Goal: Browse casually

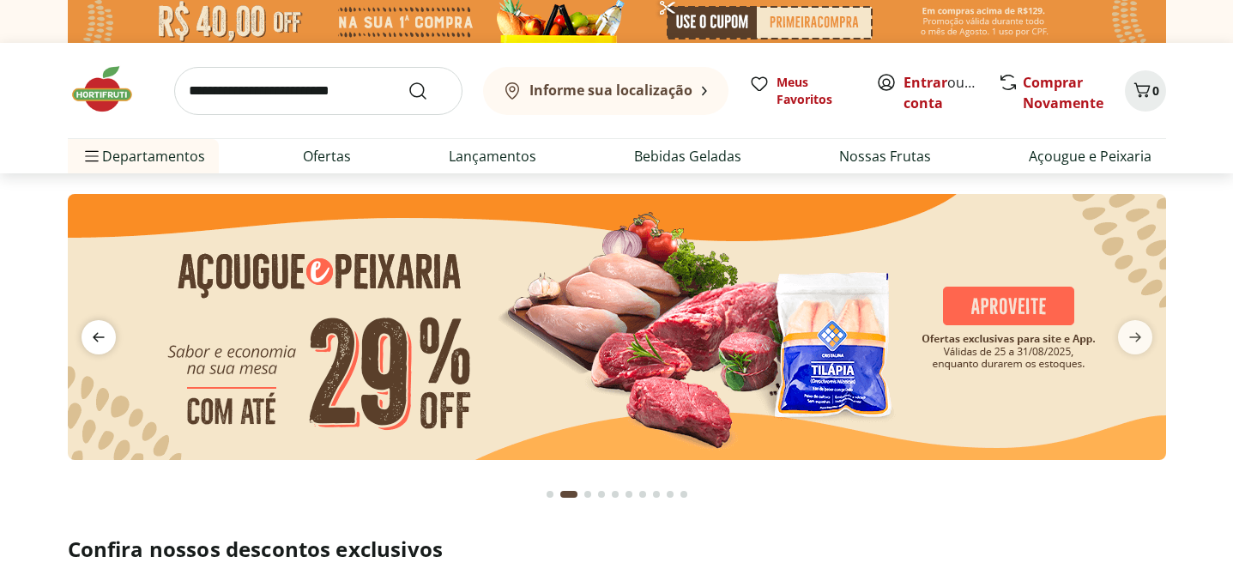
click at [102, 340] on icon "previous" at bounding box center [98, 337] width 21 height 21
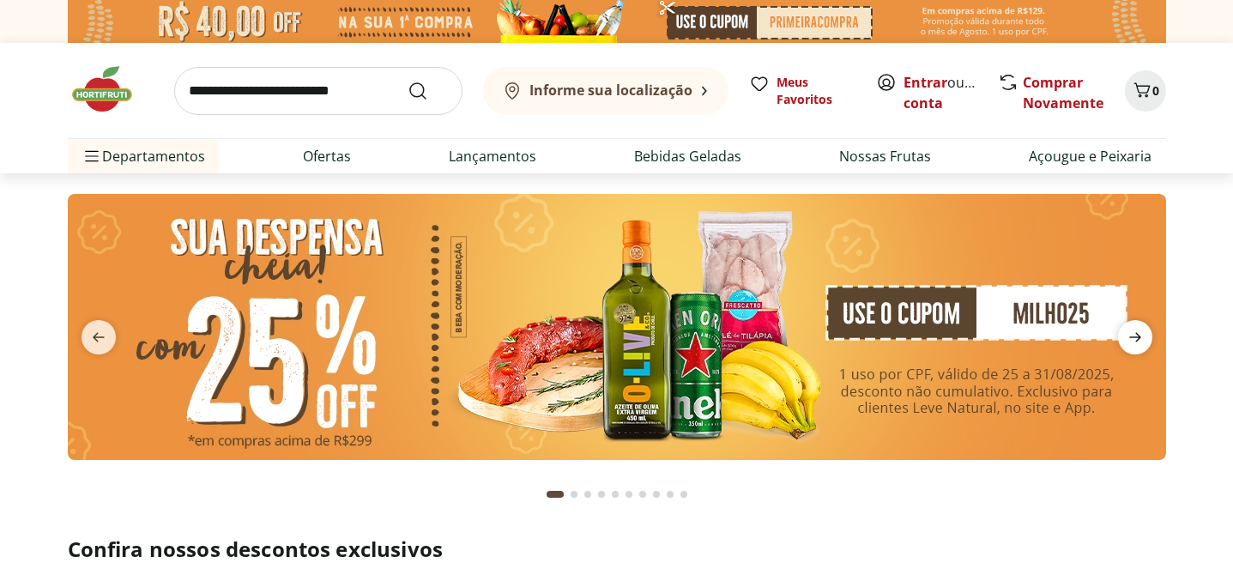
click at [1139, 335] on icon "next" at bounding box center [1135, 337] width 21 height 21
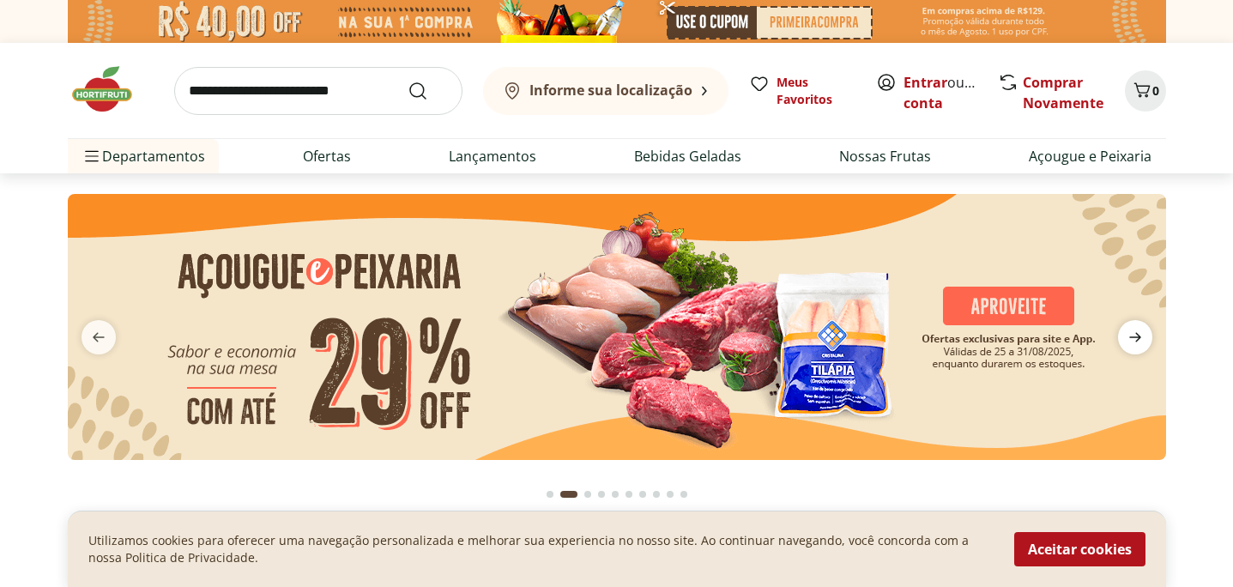
click at [1139, 335] on icon "next" at bounding box center [1135, 337] width 21 height 21
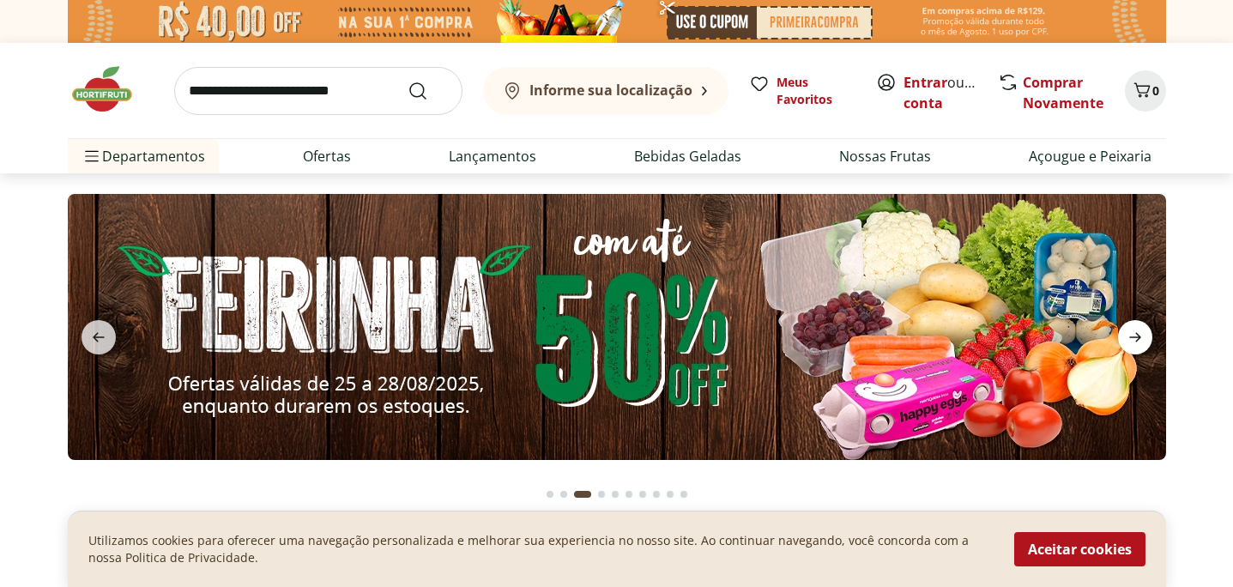
click at [1139, 335] on icon "next" at bounding box center [1135, 337] width 21 height 21
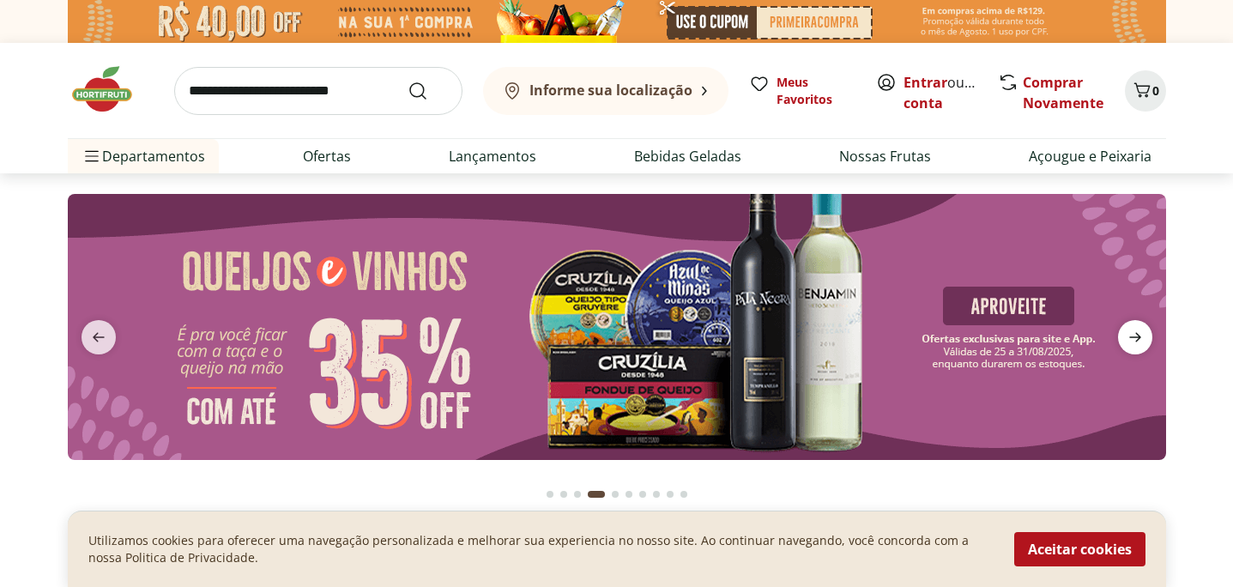
click at [1139, 335] on icon "next" at bounding box center [1135, 337] width 21 height 21
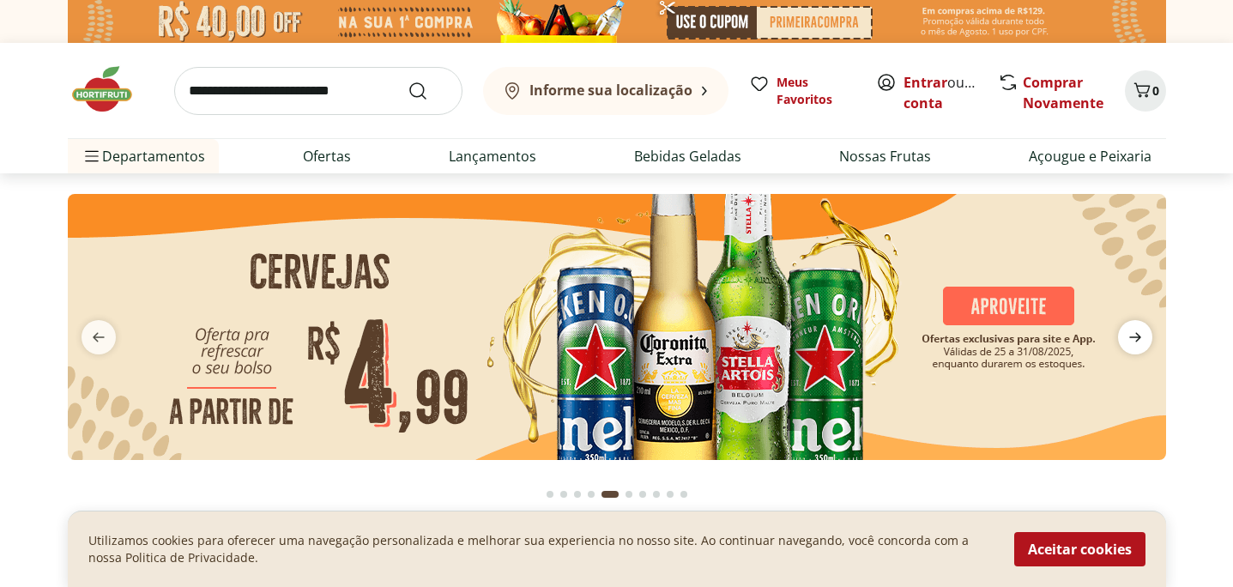
click at [1139, 335] on icon "next" at bounding box center [1135, 337] width 21 height 21
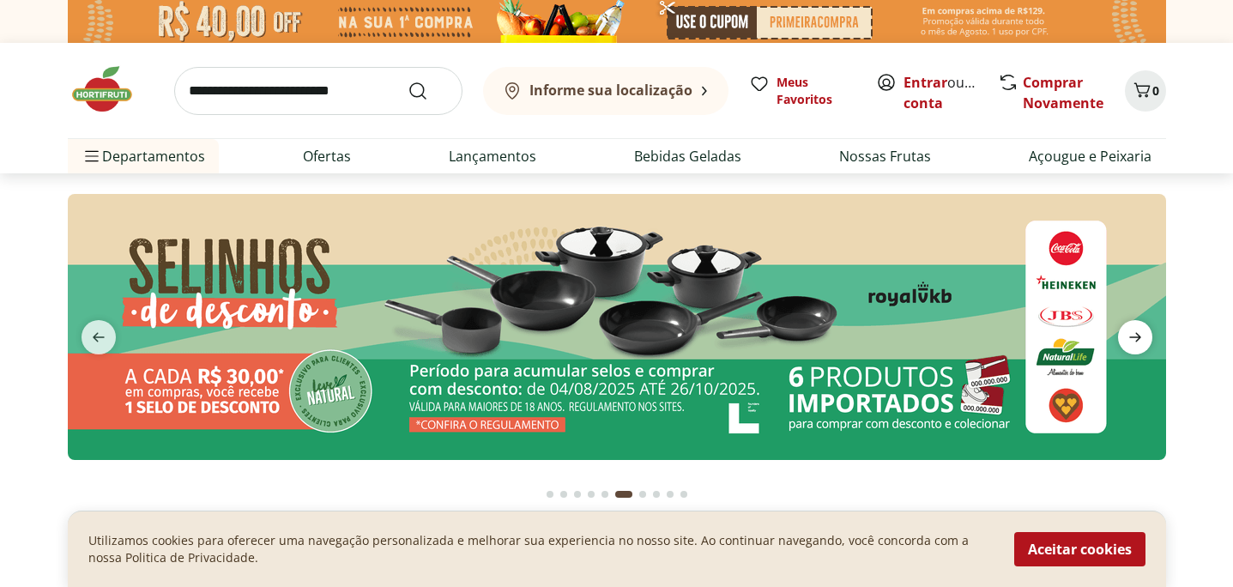
click at [1139, 335] on icon "next" at bounding box center [1135, 337] width 21 height 21
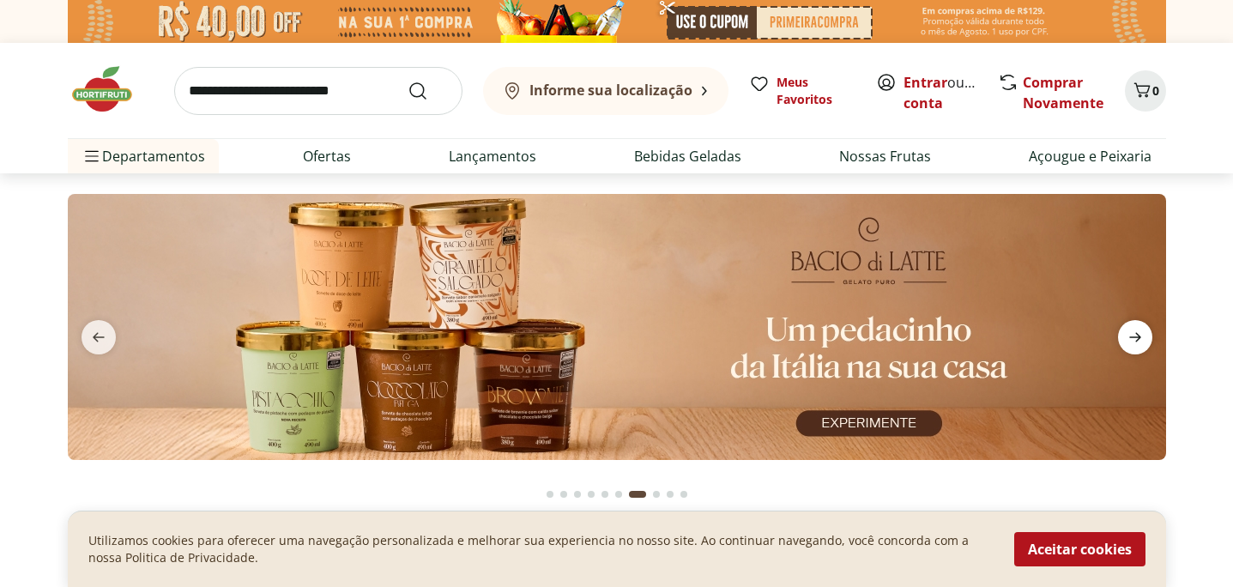
click at [1139, 335] on icon "next" at bounding box center [1135, 337] width 21 height 21
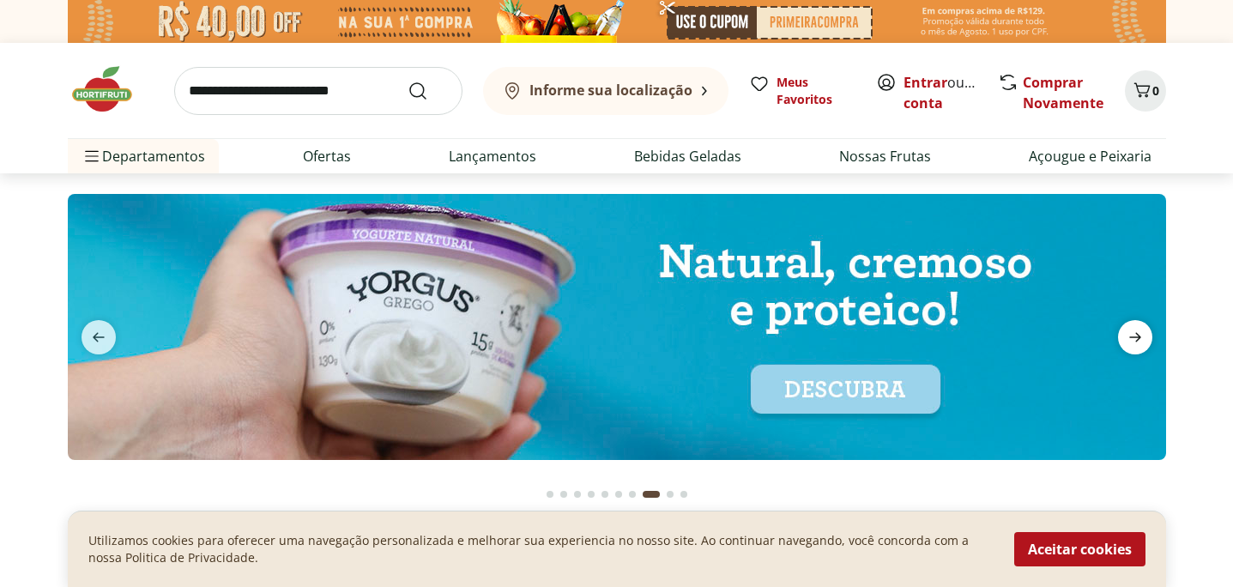
click at [1139, 335] on icon "next" at bounding box center [1135, 337] width 21 height 21
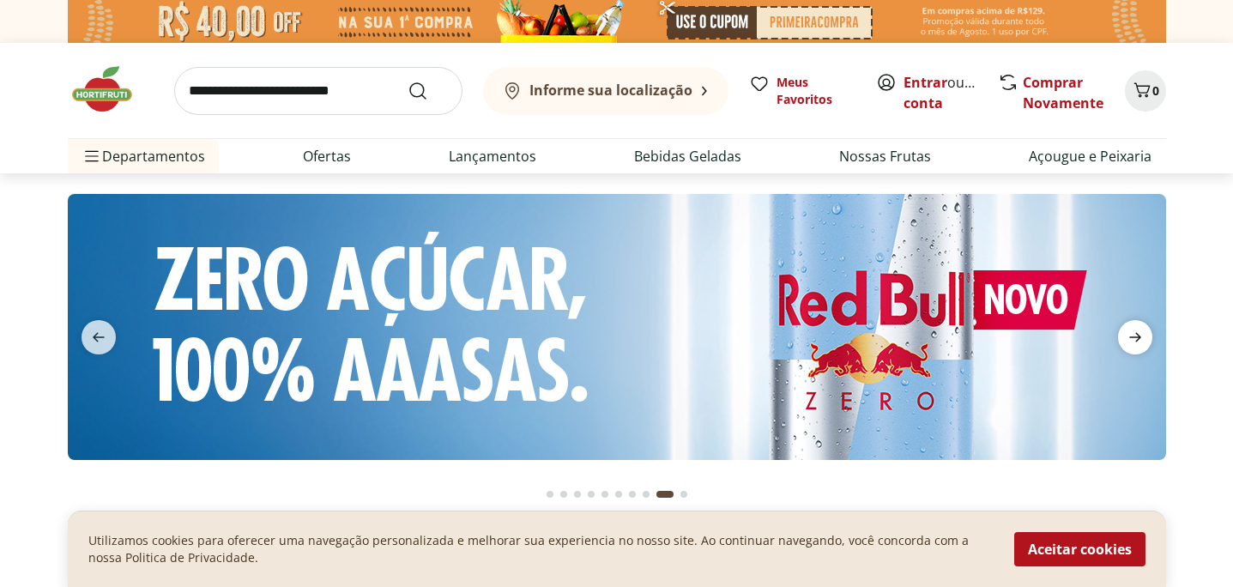
click at [1139, 335] on icon "next" at bounding box center [1135, 337] width 21 height 21
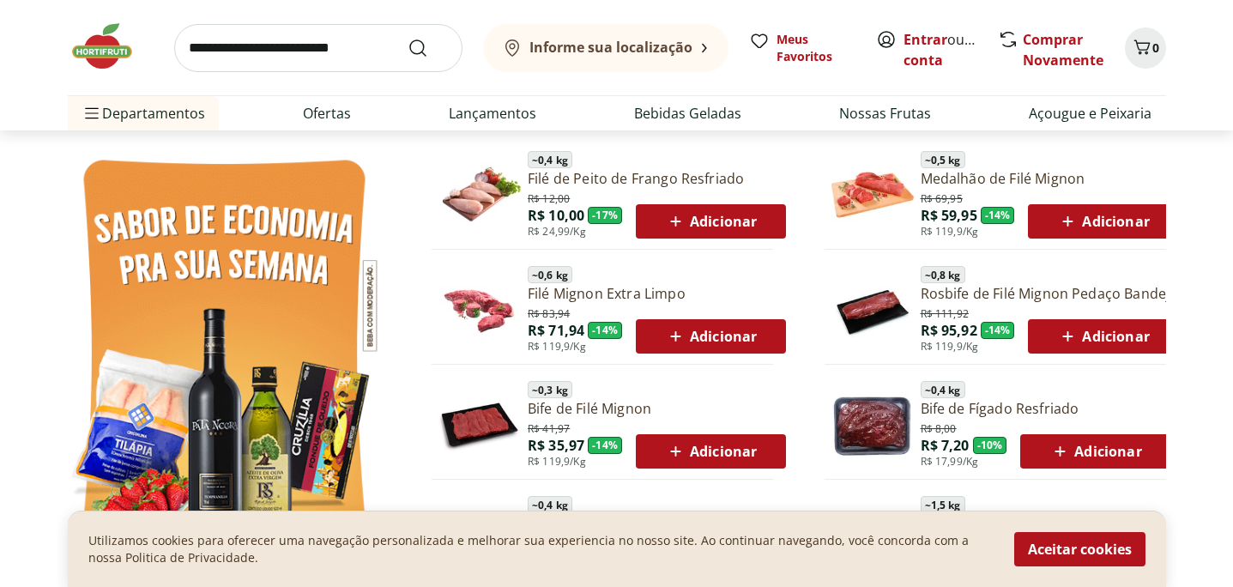
scroll to position [896, 0]
